Goal: Task Accomplishment & Management: Manage account settings

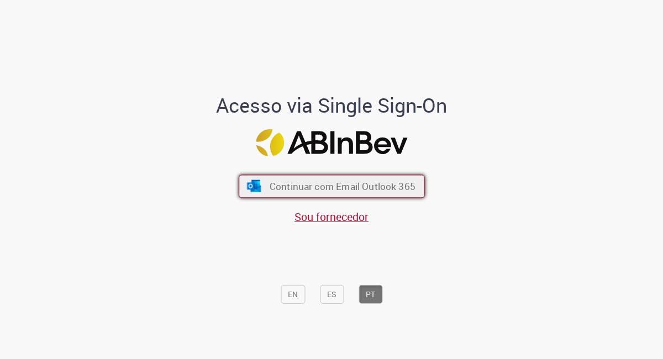
click at [330, 192] on span "Continuar com Email Outlook 365" at bounding box center [342, 186] width 146 height 13
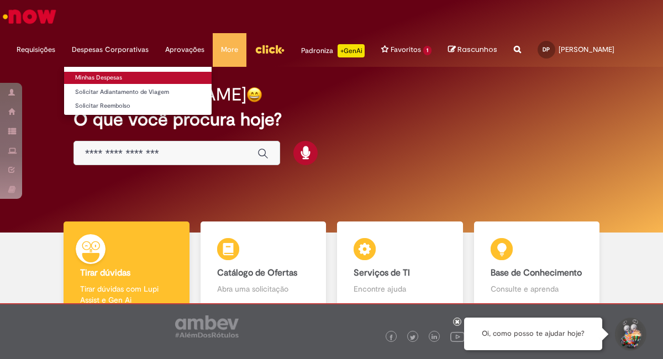
click at [110, 74] on link "Minhas Despesas" at bounding box center [137, 78] width 147 height 12
